Goal: Task Accomplishment & Management: Use online tool/utility

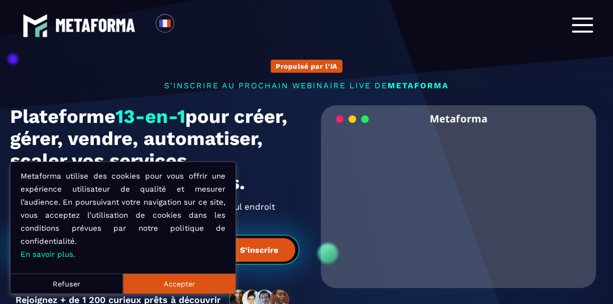
click at [196, 282] on button "Accepter" at bounding box center [179, 283] width 112 height 20
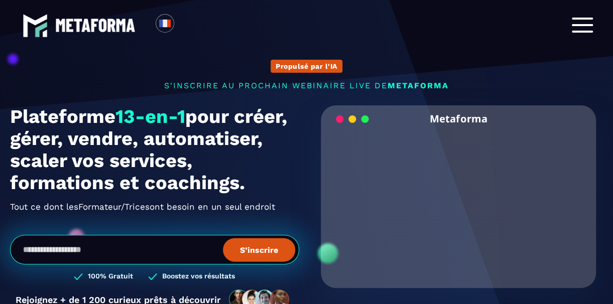
click at [303, 202] on div "Plateforme 13-en-1 pour créer, gérer, vendre, automatiser, scaler vos services,…" at bounding box center [306, 212] width 593 height 215
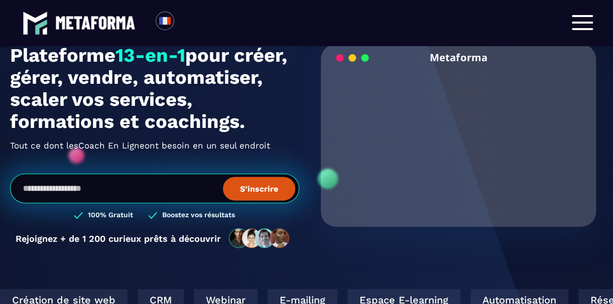
scroll to position [60, 0]
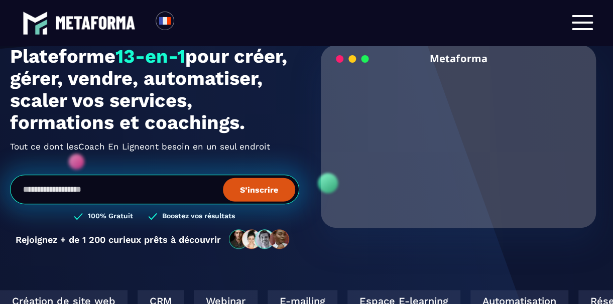
click at [278, 193] on button "S’inscrire" at bounding box center [259, 190] width 72 height 24
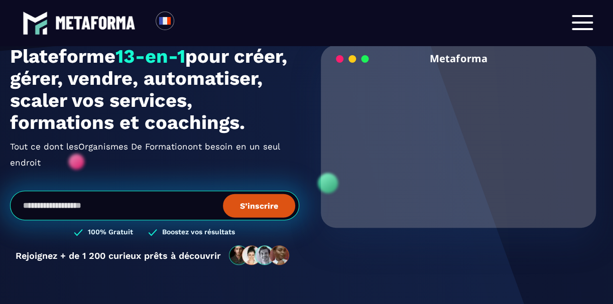
click at [254, 206] on button "S’inscrire" at bounding box center [259, 206] width 72 height 24
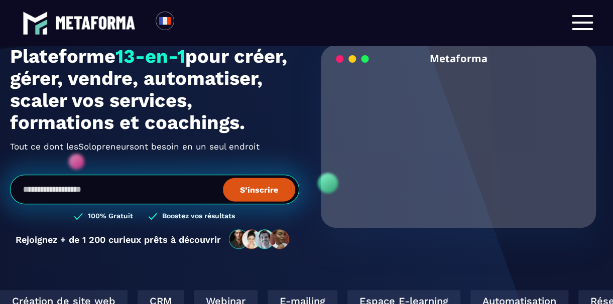
click at [176, 188] on input "email" at bounding box center [154, 190] width 289 height 30
type input "**********"
click at [253, 191] on button "S’inscrire" at bounding box center [259, 190] width 72 height 24
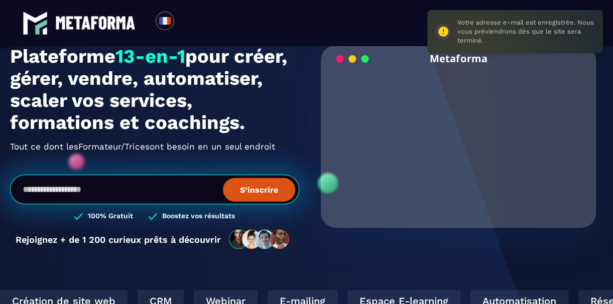
click at [253, 191] on button "S’inscrire" at bounding box center [259, 190] width 72 height 24
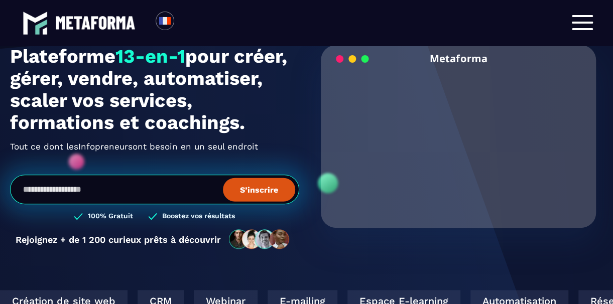
click at [572, 16] on span at bounding box center [582, 16] width 21 height 2
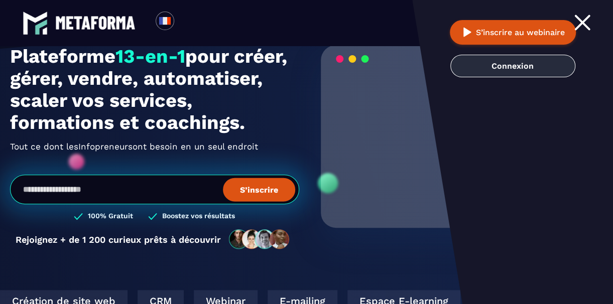
click at [545, 66] on link "Connexion" at bounding box center [512, 66] width 125 height 23
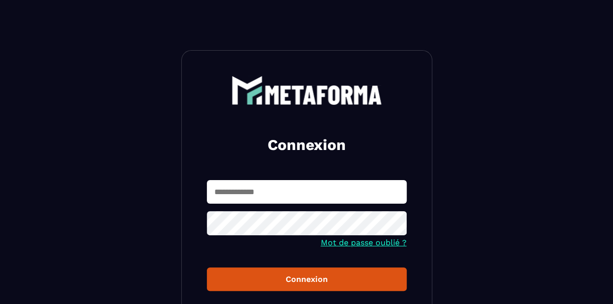
click at [365, 186] on input "text" at bounding box center [307, 192] width 200 height 24
type input "**********"
click at [345, 273] on button "Connexion" at bounding box center [307, 279] width 200 height 24
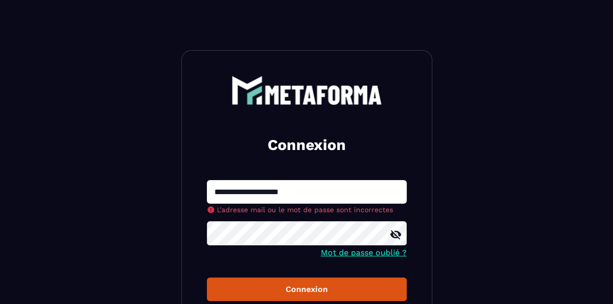
click at [420, 165] on div "**********" at bounding box center [306, 231] width 251 height 362
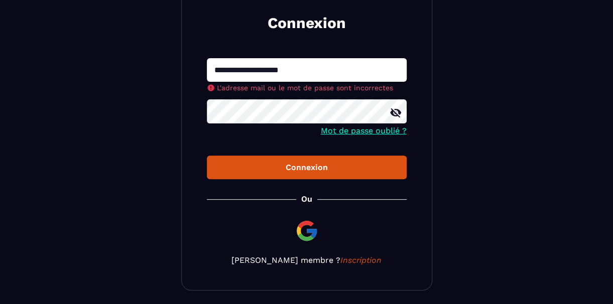
scroll to position [123, 0]
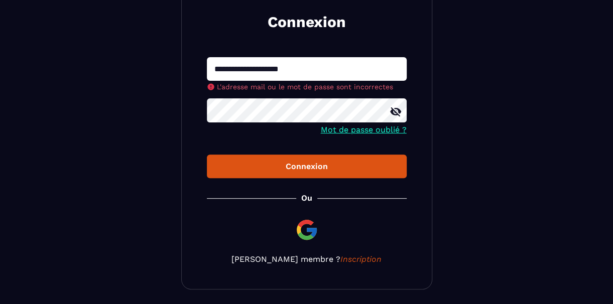
click at [313, 234] on img at bounding box center [307, 230] width 24 height 24
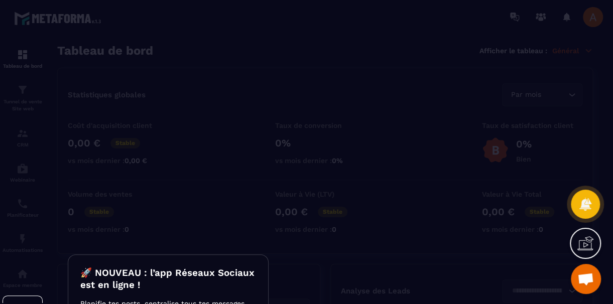
click at [244, 272] on h3 "🚀 NOUVEAU : l’app Réseaux Sociaux est en ligne !" at bounding box center [168, 279] width 176 height 24
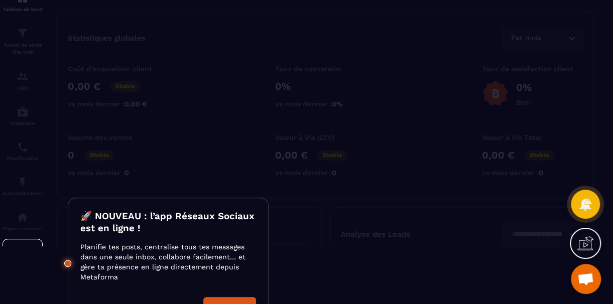
scroll to position [80, 0]
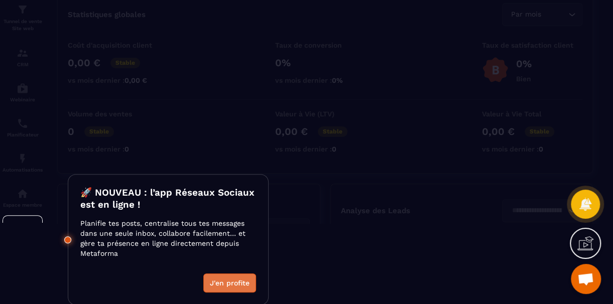
click at [244, 279] on button "J'en profite" at bounding box center [229, 282] width 53 height 19
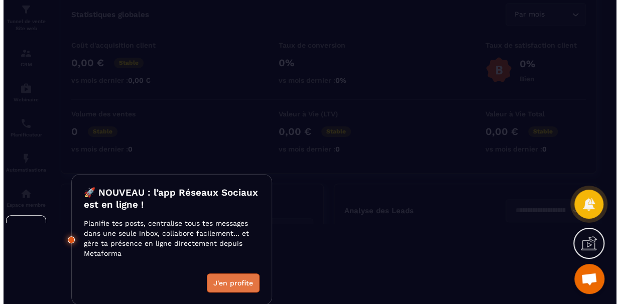
scroll to position [0, 0]
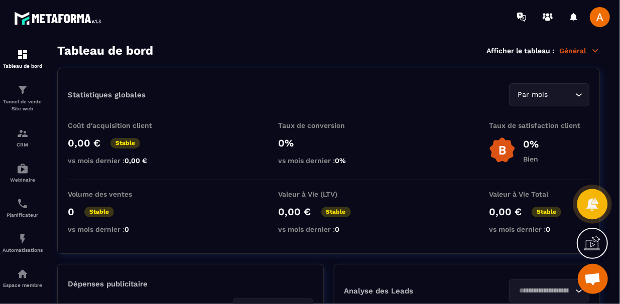
click at [600, 204] on div at bounding box center [592, 204] width 31 height 31
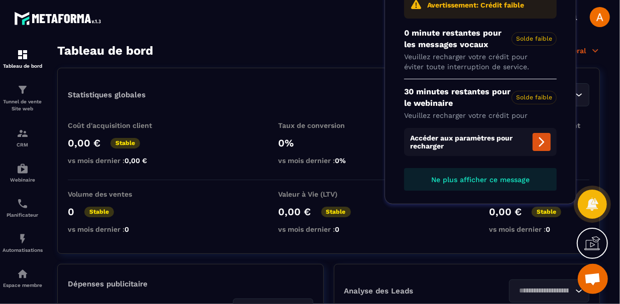
click at [444, 262] on section "Statistiques globales Par mois Loading... Coût d'acquisition client 0,00 € Stab…" at bounding box center [328, 285] width 542 height 434
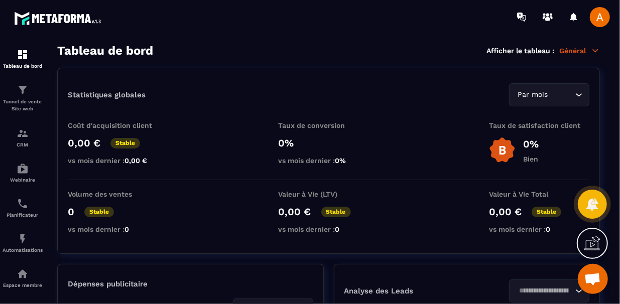
click at [614, 163] on section "Tableau de bord Tunnel de vente Site web CRM Webinaire Planificateur Automatisa…" at bounding box center [310, 174] width 620 height 281
click at [474, 257] on section "Statistiques globales Par mois Loading... Coût d'acquisition client 0,00 € Stab…" at bounding box center [328, 285] width 542 height 434
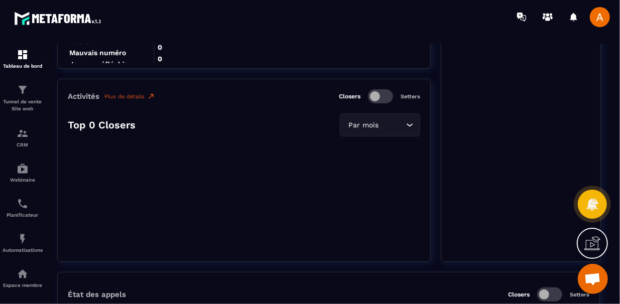
scroll to position [1224, 0]
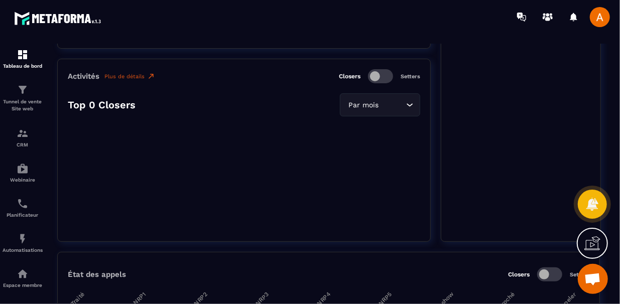
click at [384, 81] on div "Activités Plus de détails Closers Setters Top 0 Closers Par mois Loading..." at bounding box center [243, 150] width 373 height 183
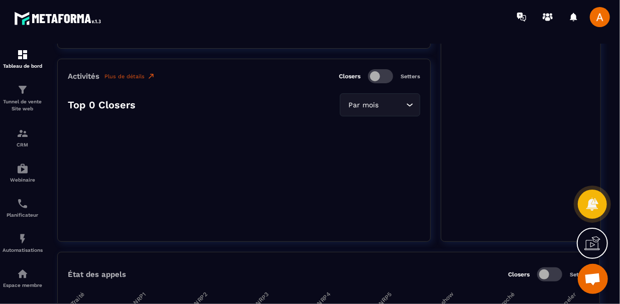
click at [384, 81] on div "Activités Plus de détails Closers Setters Top 0 Closers Par mois Loading..." at bounding box center [243, 150] width 373 height 183
click at [380, 76] on span at bounding box center [380, 76] width 25 height 14
click at [400, 104] on input "Search for option" at bounding box center [392, 105] width 23 height 11
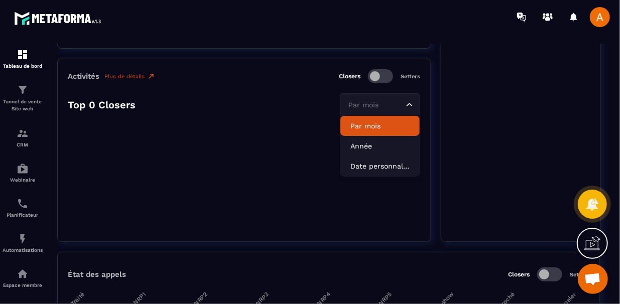
click at [400, 104] on input "Search for option" at bounding box center [374, 105] width 57 height 11
click at [368, 117] on li "Par mois" at bounding box center [379, 126] width 79 height 20
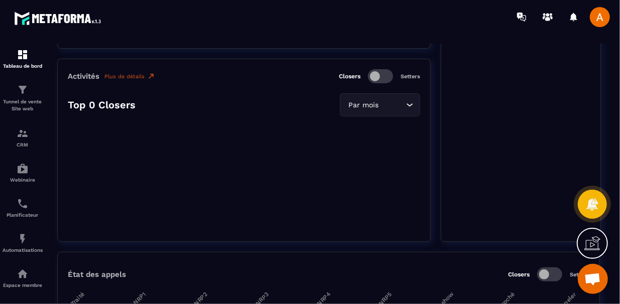
click at [238, 163] on div "Activités Plus de détails Closers Setters Top 0 Closers Par mois Loading..." at bounding box center [243, 150] width 373 height 183
click at [43, 90] on link "Tunnel de vente Site web" at bounding box center [23, 98] width 40 height 44
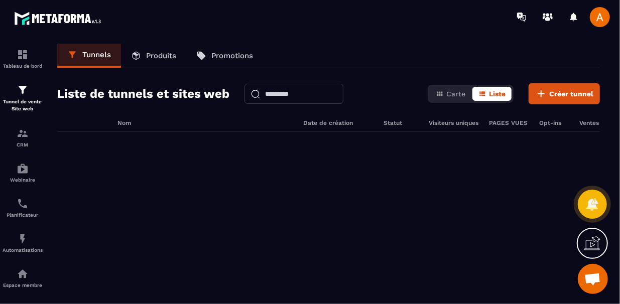
click at [155, 62] on link "Produits" at bounding box center [153, 56] width 65 height 24
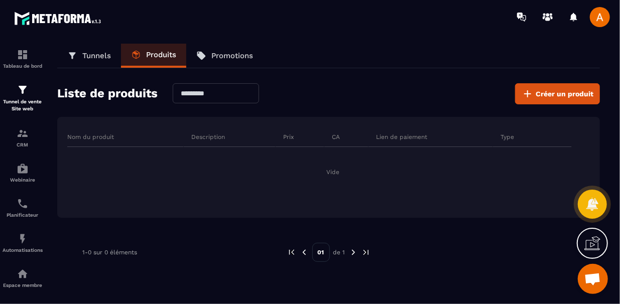
click at [213, 47] on link "Promotions" at bounding box center [224, 56] width 77 height 24
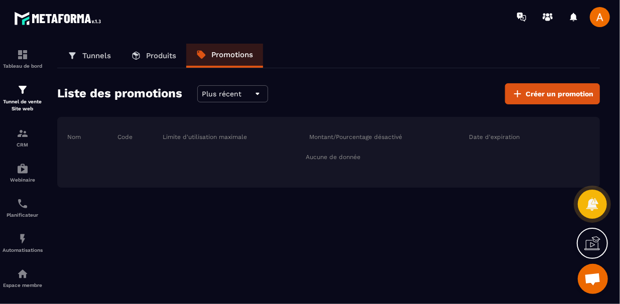
click at [100, 52] on p "Tunnels" at bounding box center [96, 55] width 29 height 9
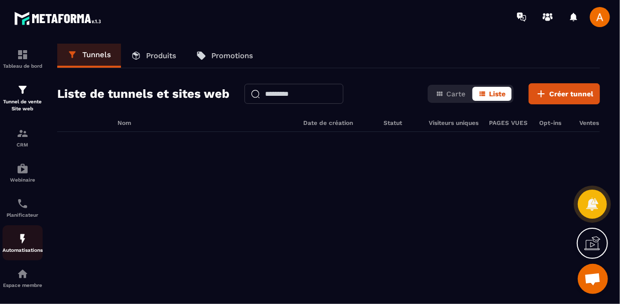
click at [0, 0] on img at bounding box center [0, 0] width 0 height 0
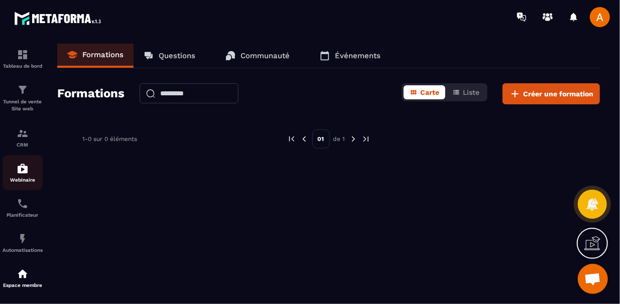
click at [37, 165] on div "Webinaire" at bounding box center [23, 173] width 40 height 20
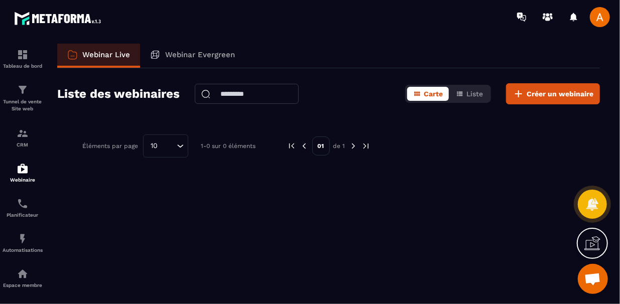
click at [37, 165] on div "Webinaire" at bounding box center [23, 173] width 40 height 20
click at [25, 112] on p "Tunnel de vente Site web" at bounding box center [23, 105] width 40 height 14
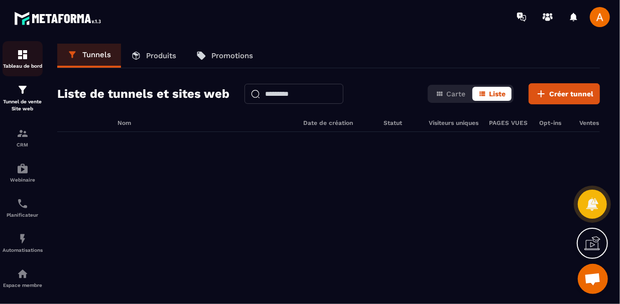
click at [23, 65] on p "Tableau de bord" at bounding box center [23, 66] width 40 height 6
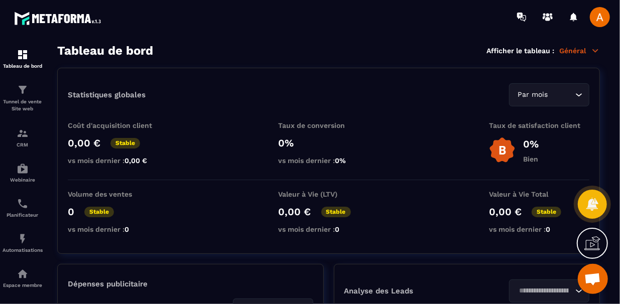
click at [594, 276] on span "Ouvrir le chat" at bounding box center [592, 280] width 17 height 14
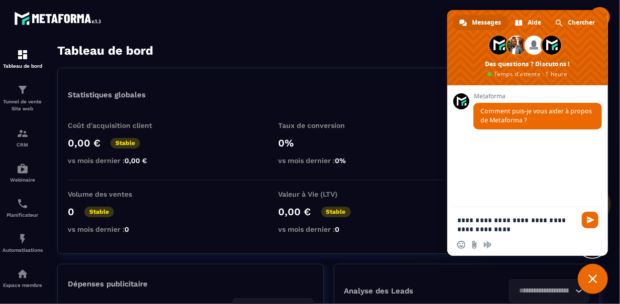
type textarea "**********"
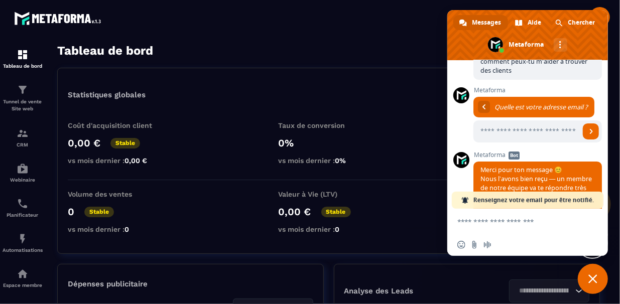
scroll to position [171, 0]
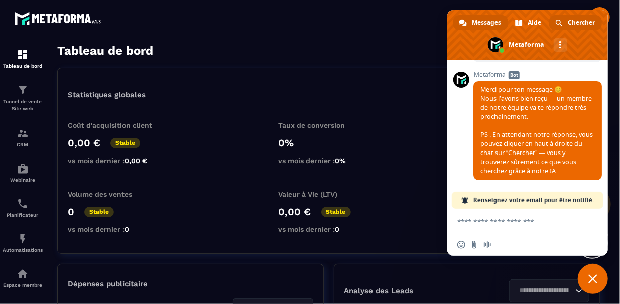
click at [580, 21] on span "Chercher" at bounding box center [581, 22] width 27 height 15
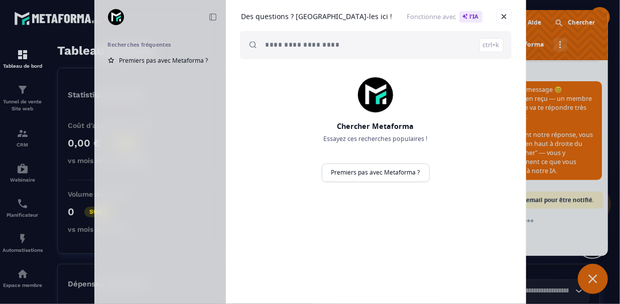
click at [405, 51] on input "search" at bounding box center [384, 45] width 238 height 28
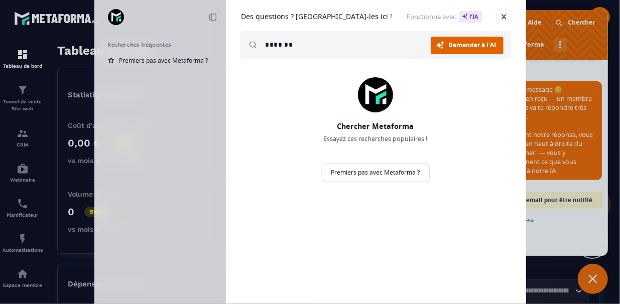
type input "*******"
click at [458, 48] on span "Demander à l'AI" at bounding box center [473, 45] width 48 height 6
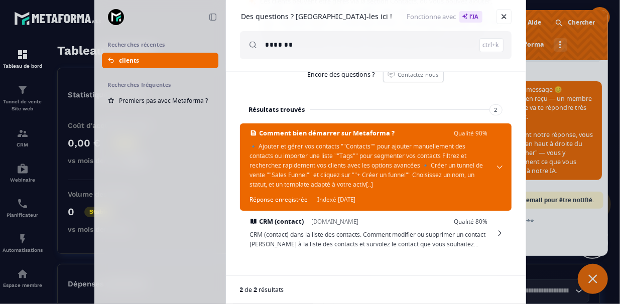
scroll to position [138, 0]
drag, startPoint x: 517, startPoint y: 227, endPoint x: 517, endPoint y: 236, distance: 9.0
click at [517, 236] on div "Réponse rapide clients J'ai généré cette réponse pour vous : Sur la base des do…" at bounding box center [376, 138] width 300 height 276
click at [503, 17] on link "Fermer" at bounding box center [503, 16] width 15 height 15
